Goal: Navigation & Orientation: Understand site structure

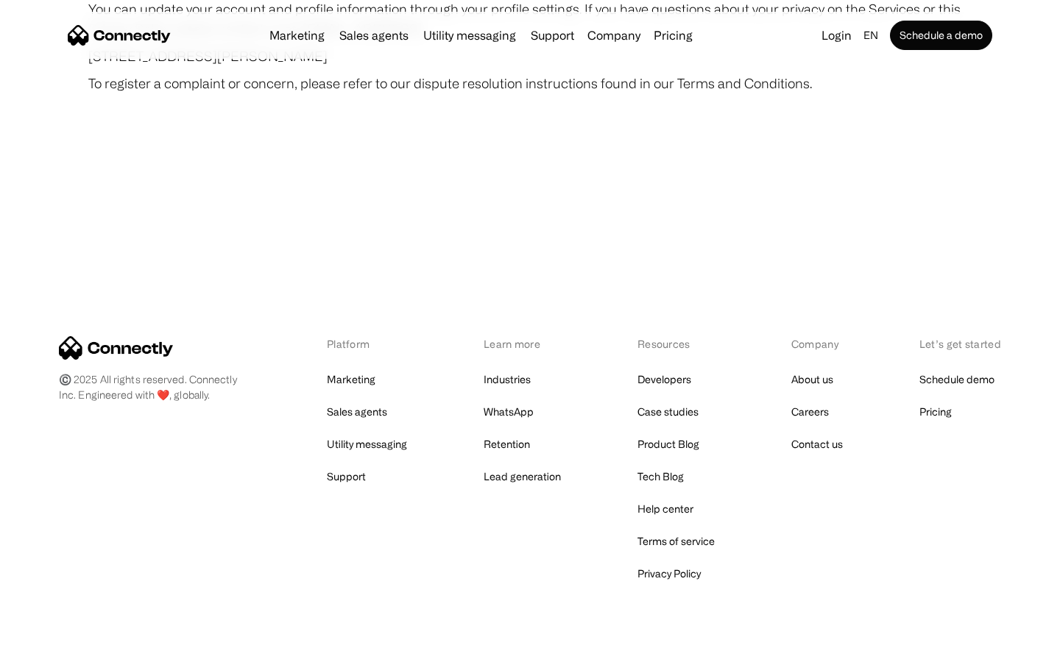
scroll to position [8568, 0]
